Goal: Task Accomplishment & Management: Manage account settings

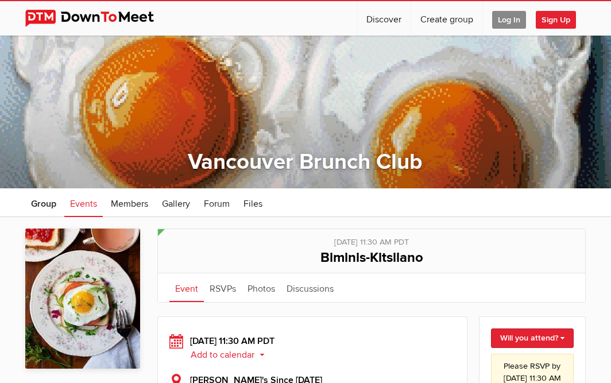
scroll to position [105, 0]
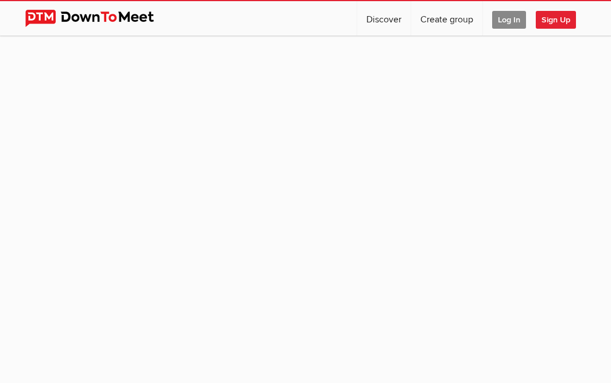
scroll to position [105, 0]
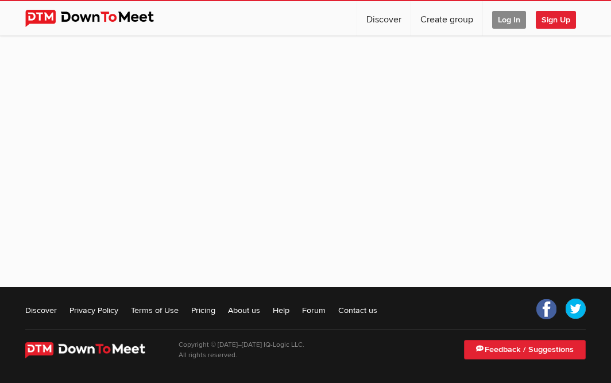
click at [268, 111] on sp-group-item at bounding box center [305, 103] width 611 height 345
click at [507, 22] on span "Log In" at bounding box center [509, 20] width 34 height 18
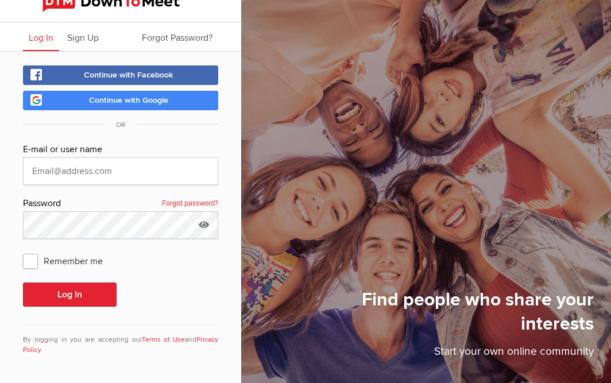
scroll to position [11, 0]
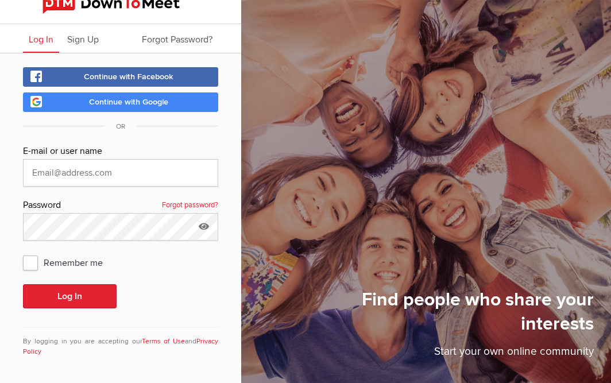
type input "vicki@equasiscapital.com"
click at [29, 258] on span "Remember me" at bounding box center [68, 262] width 91 height 21
click at [23, 252] on input "Remember me" at bounding box center [22, 252] width 1 height 1
checkbox input "true"
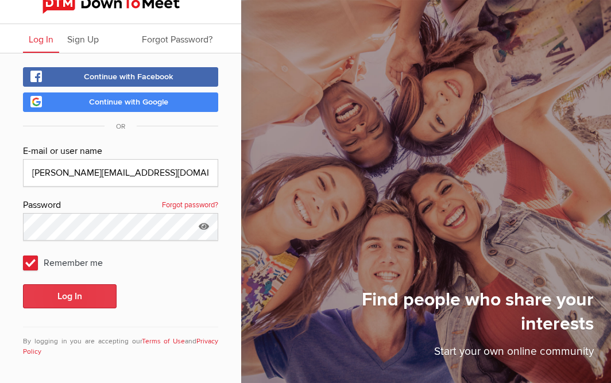
click at [64, 298] on button "Log In" at bounding box center [70, 296] width 94 height 24
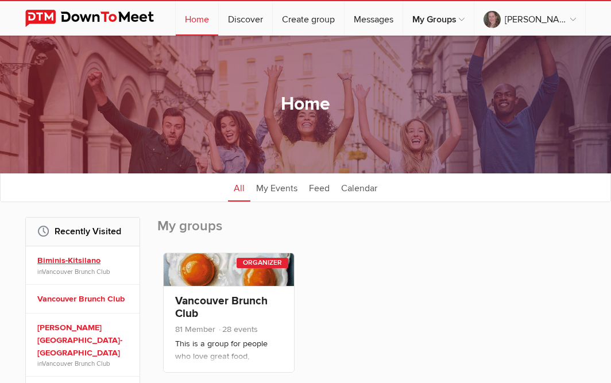
click at [87, 263] on link "Biminis-Kitsilano" at bounding box center [84, 260] width 94 height 13
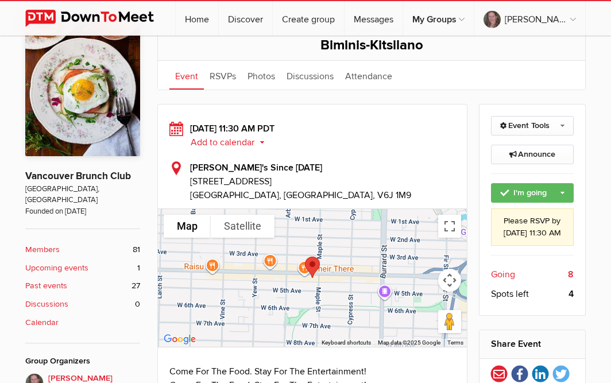
scroll to position [239, 0]
